Goal: Find specific page/section: Find specific page/section

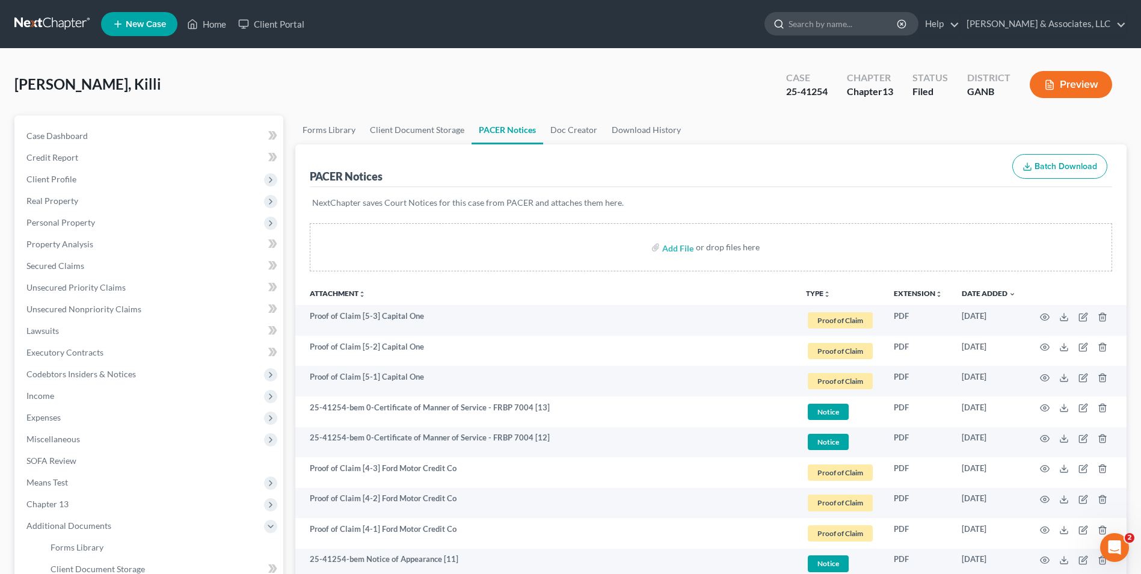
click at [864, 25] on input "search" at bounding box center [843, 24] width 110 height 22
type input "[PERSON_NAME]"
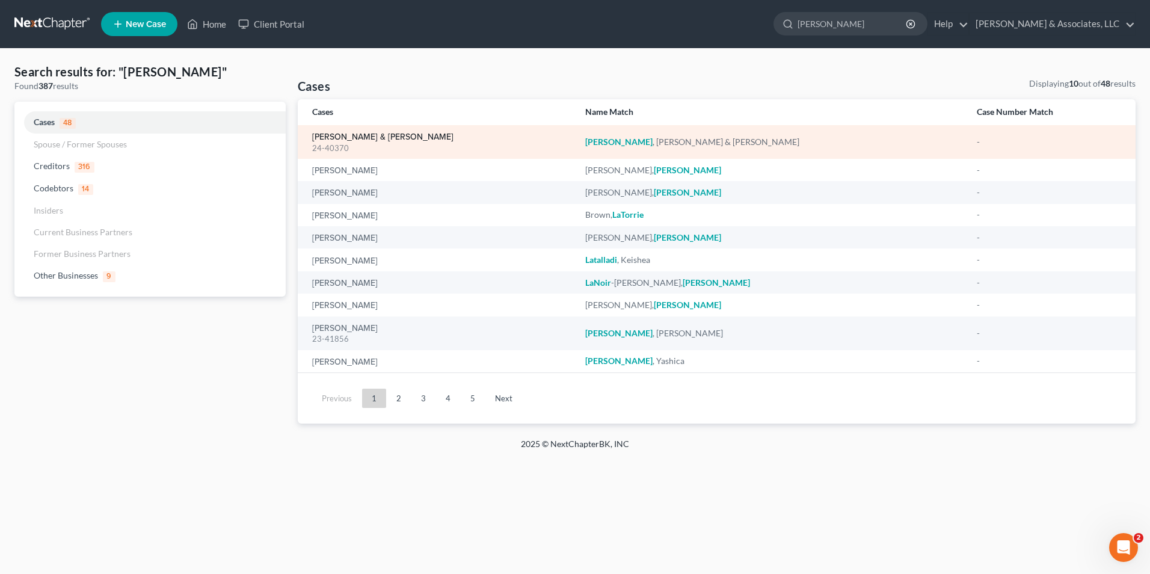
click at [348, 133] on link "[PERSON_NAME] & [PERSON_NAME]" at bounding box center [382, 137] width 141 height 8
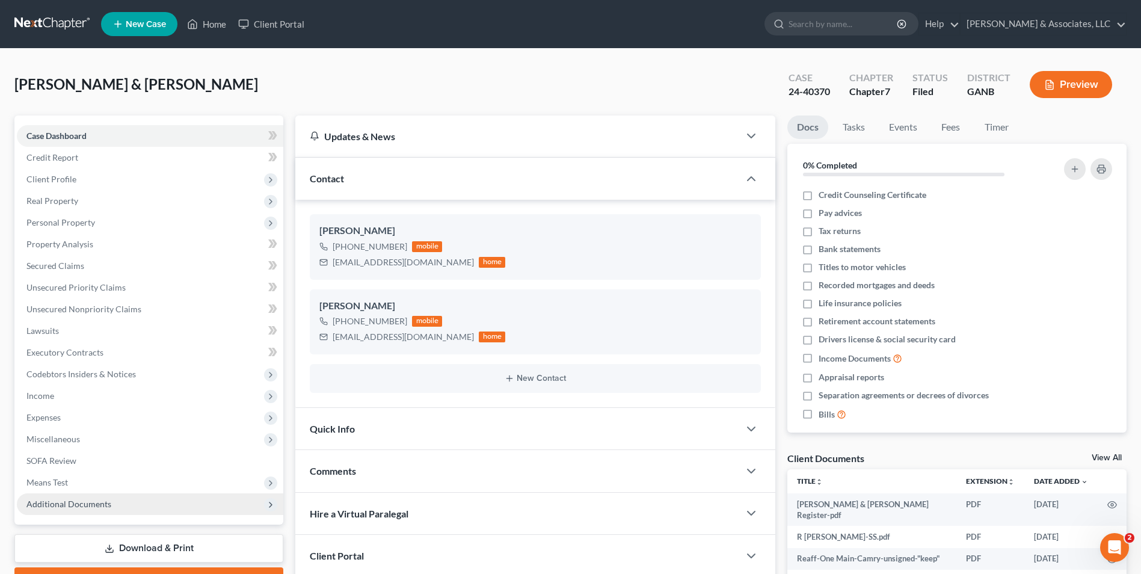
click at [172, 514] on span "Additional Documents" at bounding box center [150, 504] width 266 height 22
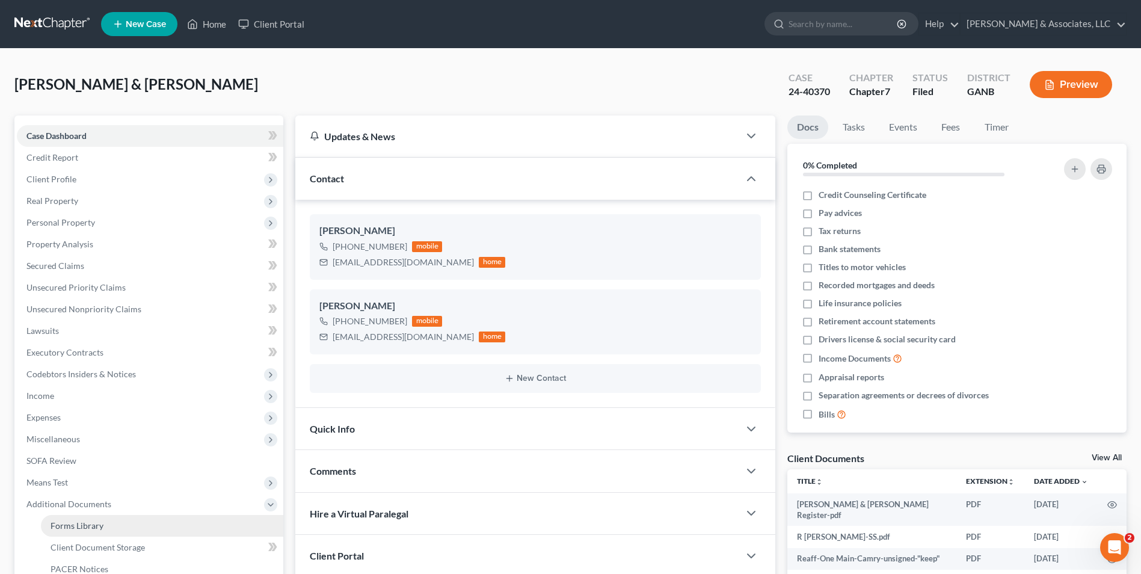
scroll to position [60, 0]
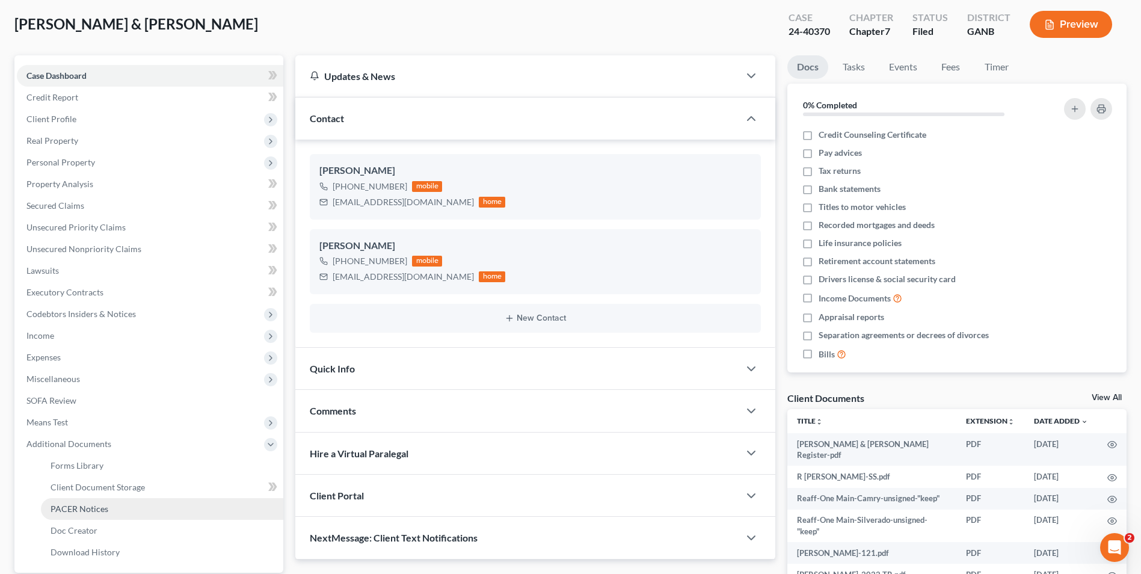
click at [154, 514] on link "PACER Notices" at bounding box center [162, 509] width 242 height 22
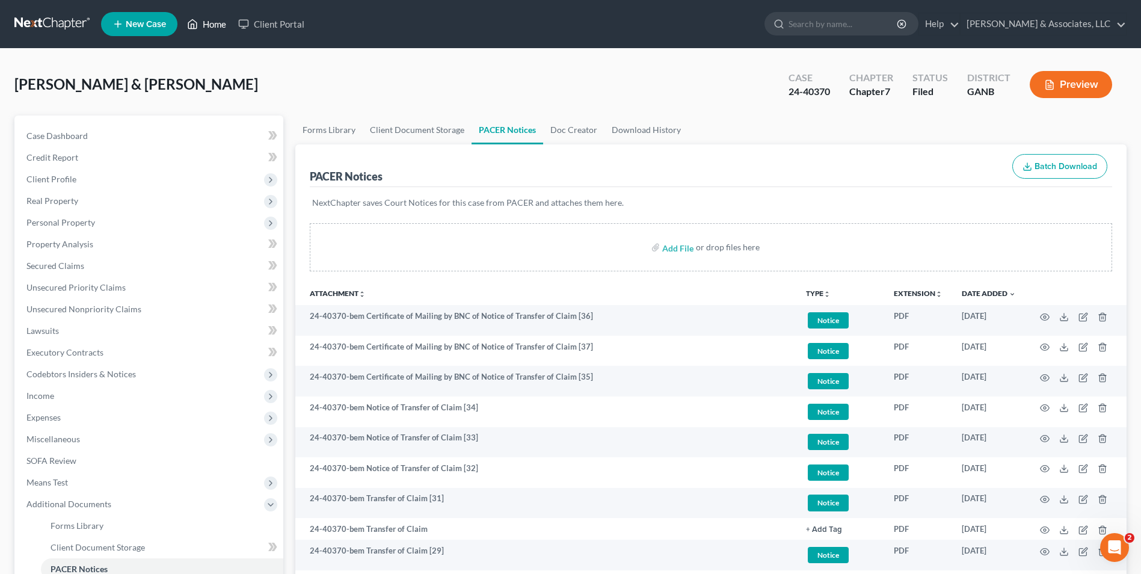
click at [215, 25] on link "Home" at bounding box center [206, 24] width 51 height 22
